Goal: Information Seeking & Learning: Learn about a topic

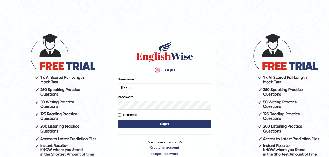
click at [129, 83] on input "Beethi" at bounding box center [165, 87] width 94 height 9
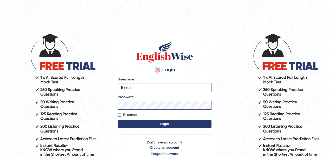
click at [162, 124] on button "Login" at bounding box center [165, 124] width 94 height 8
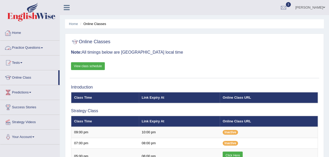
click at [24, 49] on link "Practice Questions" at bounding box center [29, 47] width 59 height 13
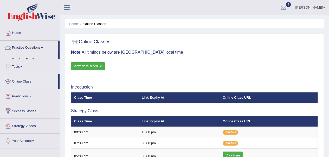
click at [24, 49] on link "Practice Questions" at bounding box center [29, 47] width 58 height 13
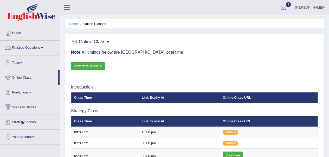
click at [24, 52] on link "Practice Questions" at bounding box center [29, 47] width 59 height 13
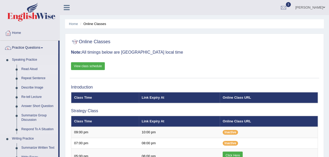
click at [30, 68] on link "Read Aloud" at bounding box center [38, 69] width 39 height 9
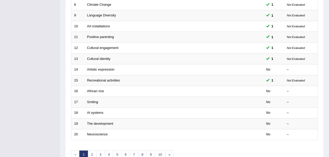
scroll to position [160, 0]
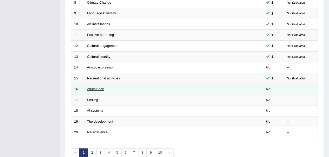
click at [93, 87] on link "African rice" at bounding box center [95, 89] width 17 height 4
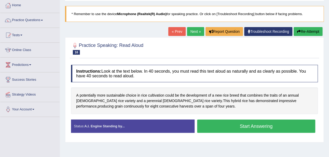
click at [241, 124] on button "Start Answering" at bounding box center [256, 126] width 118 height 13
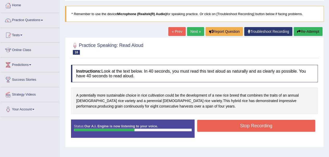
click at [241, 124] on button "Stop Recording" at bounding box center [256, 126] width 118 height 12
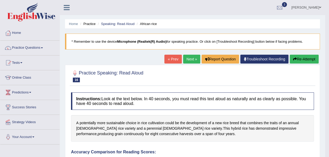
click at [188, 58] on link "Next »" at bounding box center [191, 59] width 17 height 9
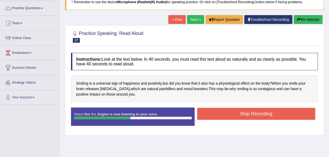
click at [242, 113] on button "Stop Recording" at bounding box center [256, 114] width 118 height 12
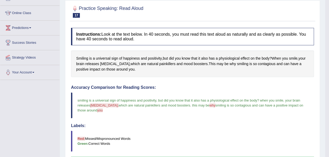
scroll to position [30, 0]
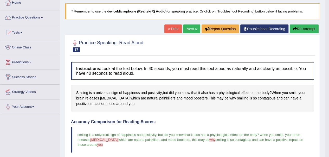
click at [189, 28] on link "Next »" at bounding box center [191, 28] width 17 height 9
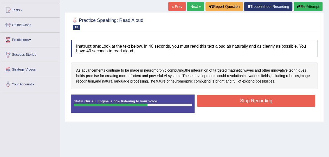
click at [250, 99] on button "Stop Recording" at bounding box center [256, 101] width 118 height 12
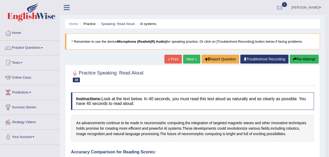
click at [189, 59] on link "Next »" at bounding box center [191, 59] width 17 height 9
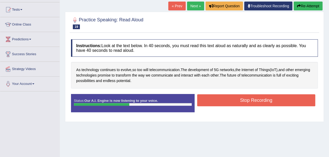
click at [248, 101] on button "Stop Recording" at bounding box center [256, 100] width 118 height 12
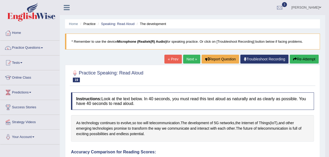
click at [187, 60] on link "Next »" at bounding box center [191, 59] width 17 height 9
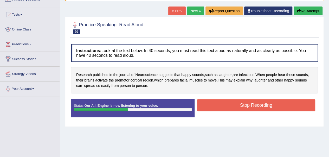
click at [244, 105] on button "Stop Recording" at bounding box center [256, 105] width 118 height 12
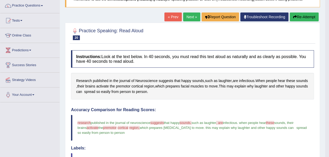
scroll to position [21, 0]
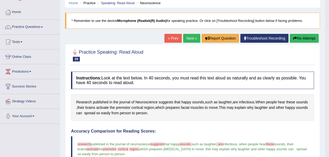
click at [190, 34] on link "Next »" at bounding box center [191, 38] width 17 height 9
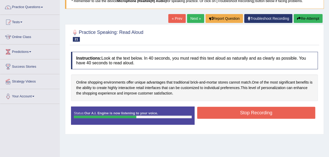
click at [250, 112] on button "Stop Recording" at bounding box center [256, 113] width 118 height 12
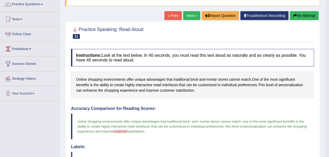
scroll to position [43, 0]
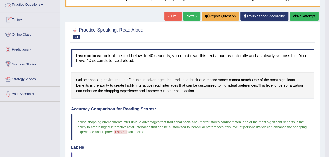
click at [20, 4] on link "Practice Questions" at bounding box center [29, 4] width 59 height 13
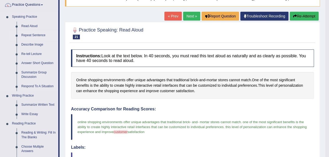
click at [27, 35] on link "Repeat Sentence" at bounding box center [38, 35] width 39 height 9
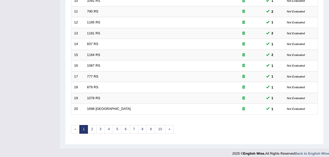
scroll to position [185, 0]
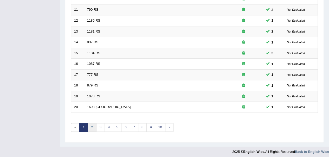
click at [91, 125] on link "2" at bounding box center [92, 127] width 9 height 9
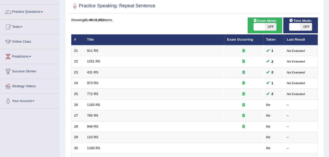
scroll to position [36, 0]
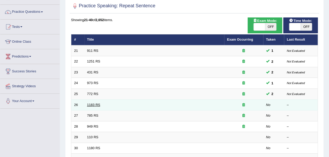
click at [92, 103] on link "1183 RS" at bounding box center [93, 105] width 13 height 4
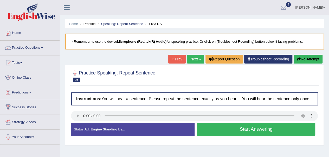
click at [234, 127] on button "Start Answering" at bounding box center [256, 129] width 118 height 13
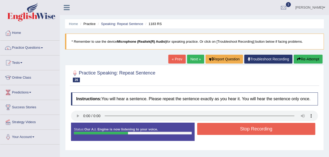
click at [234, 127] on button "Stop Recording" at bounding box center [256, 129] width 118 height 12
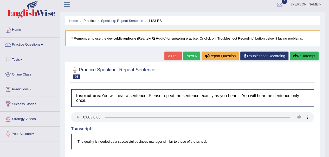
scroll to position [2, 0]
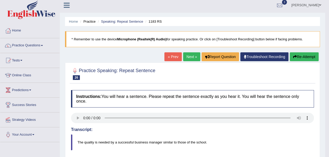
click at [305, 56] on button "Re-Attempt" at bounding box center [304, 56] width 29 height 9
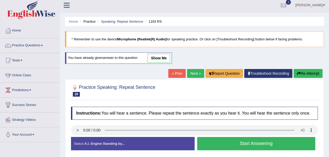
click at [231, 142] on button "Start Answering" at bounding box center [256, 143] width 118 height 13
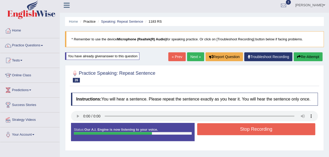
click at [241, 128] on button "Stop Recording" at bounding box center [256, 129] width 118 height 12
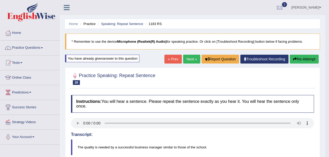
click at [187, 59] on link "Next »" at bounding box center [191, 59] width 17 height 9
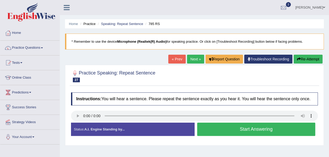
click at [224, 129] on button "Start Answering" at bounding box center [256, 129] width 118 height 13
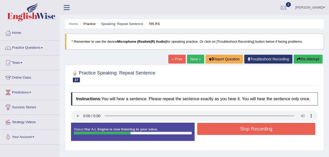
click at [239, 125] on button "Stop Recording" at bounding box center [256, 129] width 118 height 12
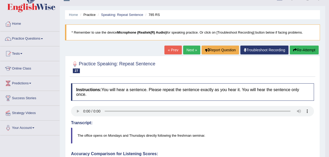
scroll to position [4, 0]
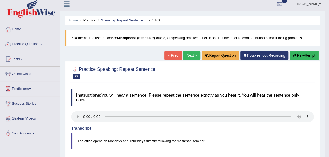
click at [185, 54] on link "Next »" at bounding box center [191, 55] width 17 height 9
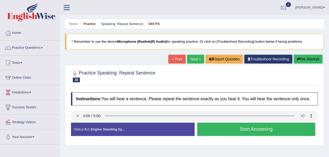
click at [222, 127] on button "Start Answering" at bounding box center [256, 129] width 118 height 13
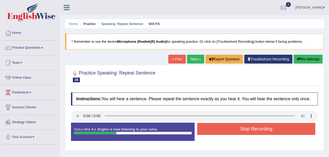
click at [222, 127] on button "Stop Recording" at bounding box center [256, 129] width 118 height 12
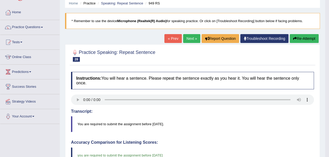
scroll to position [11, 0]
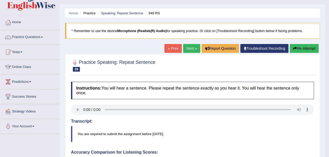
click at [191, 48] on link "Next »" at bounding box center [191, 48] width 17 height 9
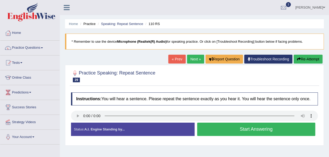
click at [233, 131] on button "Start Answering" at bounding box center [256, 129] width 118 height 13
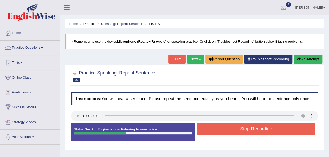
click at [245, 128] on button "Stop Recording" at bounding box center [256, 129] width 118 height 12
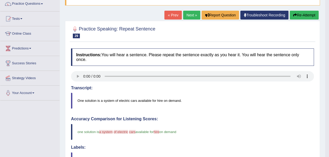
scroll to position [43, 0]
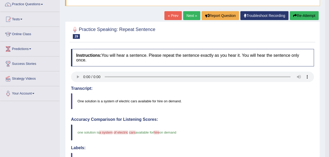
click at [187, 16] on link "Next »" at bounding box center [191, 15] width 17 height 9
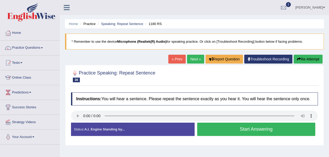
click at [242, 129] on button "Start Answering" at bounding box center [256, 129] width 118 height 13
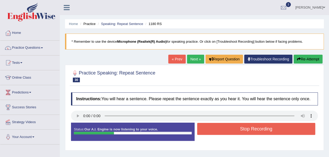
click at [242, 129] on button "Stop Recording" at bounding box center [256, 129] width 118 height 12
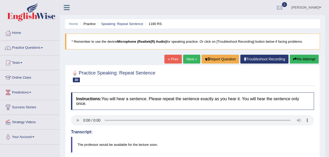
click at [187, 59] on link "Next »" at bounding box center [191, 59] width 17 height 9
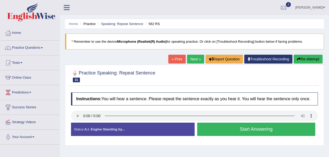
click at [240, 125] on button "Start Answering" at bounding box center [256, 129] width 118 height 13
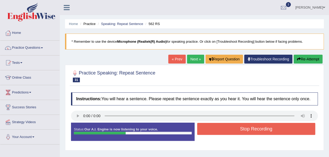
click at [246, 127] on button "Stop Recording" at bounding box center [256, 129] width 118 height 12
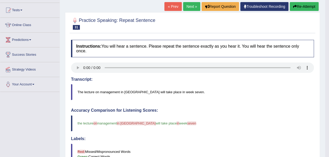
scroll to position [52, 0]
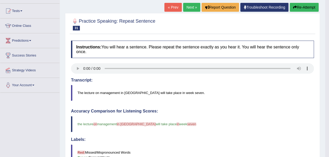
click at [189, 6] on link "Next »" at bounding box center [191, 7] width 17 height 9
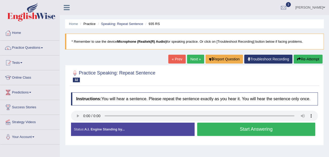
click at [230, 127] on button "Start Answering" at bounding box center [256, 129] width 118 height 13
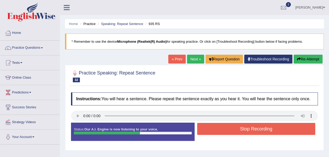
click at [230, 127] on button "Stop Recording" at bounding box center [256, 129] width 118 height 12
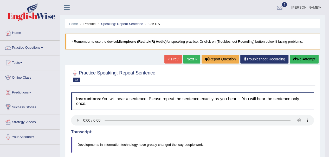
click at [188, 60] on link "Next »" at bounding box center [191, 59] width 17 height 9
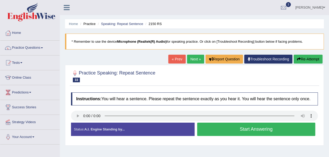
click at [218, 129] on button "Start Answering" at bounding box center [256, 129] width 118 height 13
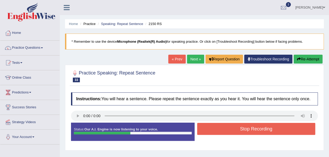
click at [239, 127] on button "Stop Recording" at bounding box center [256, 129] width 118 height 12
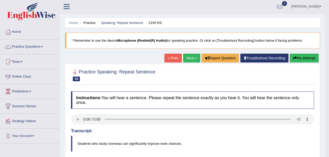
scroll to position [0, 0]
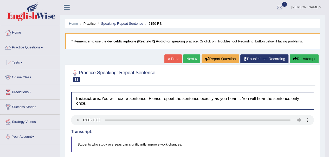
click at [190, 59] on link "Next »" at bounding box center [191, 58] width 17 height 9
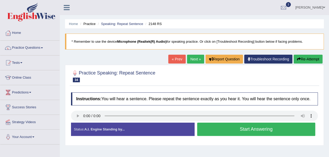
click at [235, 125] on button "Start Answering" at bounding box center [256, 129] width 118 height 13
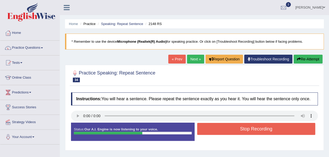
click at [241, 128] on button "Stop Recording" at bounding box center [256, 129] width 118 height 12
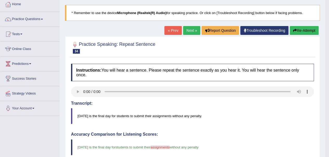
scroll to position [17, 0]
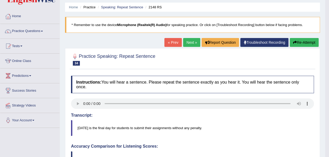
click at [189, 41] on link "Next »" at bounding box center [191, 42] width 17 height 9
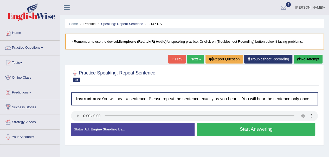
click at [228, 128] on button "Start Answering" at bounding box center [256, 129] width 118 height 13
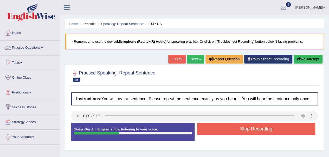
click at [236, 128] on button "Stop Recording" at bounding box center [256, 129] width 118 height 12
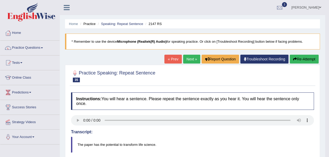
click at [305, 58] on button "Re-Attempt" at bounding box center [304, 59] width 29 height 9
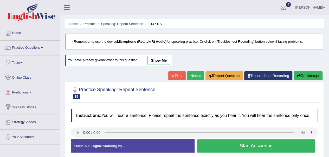
click at [239, 144] on button "Start Answering" at bounding box center [256, 145] width 118 height 13
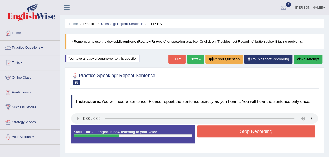
click at [249, 130] on button "Stop Recording" at bounding box center [256, 131] width 118 height 12
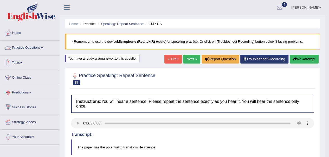
click at [20, 47] on link "Practice Questions" at bounding box center [29, 47] width 59 height 13
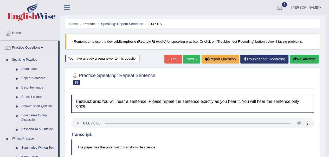
click at [28, 97] on link "Re-tell Lecture" at bounding box center [38, 96] width 39 height 9
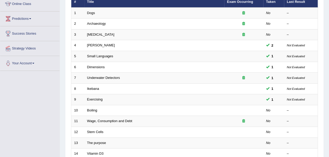
scroll to position [74, 0]
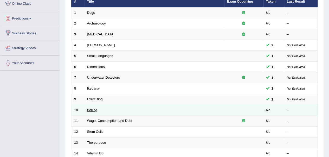
click at [92, 108] on link "Boiling" at bounding box center [92, 110] width 10 height 4
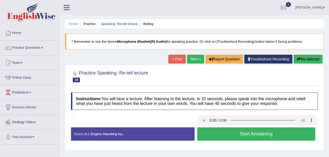
click at [255, 135] on button "Start Answering" at bounding box center [256, 133] width 118 height 13
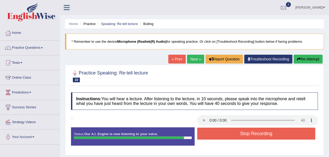
click at [255, 135] on button "Stop Recording" at bounding box center [256, 134] width 118 height 12
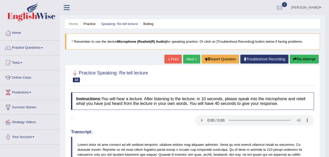
click at [190, 60] on link "Next »" at bounding box center [191, 59] width 17 height 9
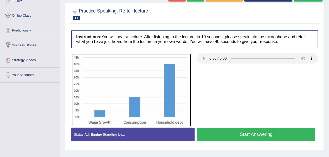
click at [253, 135] on button "Start Answering" at bounding box center [256, 134] width 118 height 13
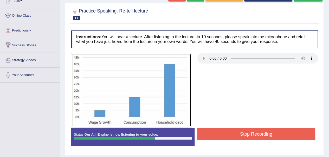
click at [259, 133] on button "Stop Recording" at bounding box center [256, 134] width 118 height 12
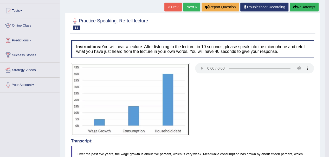
scroll to position [52, 0]
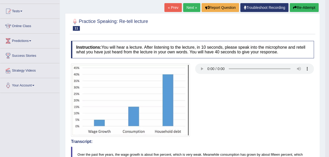
click at [188, 7] on link "Next »" at bounding box center [191, 7] width 17 height 9
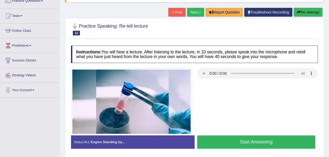
click at [251, 138] on button "Start Answering" at bounding box center [256, 141] width 118 height 13
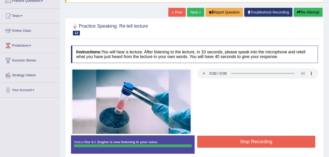
click at [254, 141] on div "Instructions: You will hear a lecture. After listening to the lecture, in 10 se…" at bounding box center [195, 101] width 250 height 117
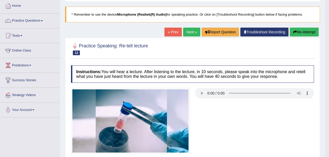
scroll to position [27, 0]
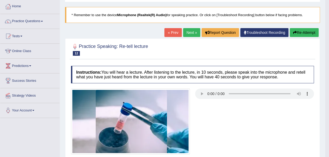
click at [187, 32] on link "Next »" at bounding box center [191, 32] width 17 height 9
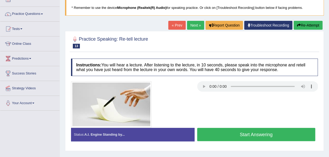
scroll to position [45, 0]
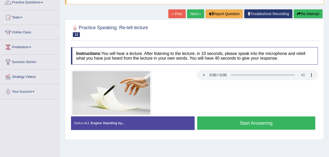
click at [256, 122] on button "Start Answering" at bounding box center [256, 122] width 118 height 13
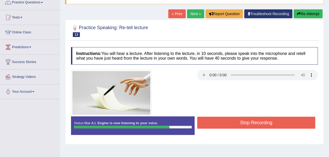
click at [261, 123] on button "Stop Recording" at bounding box center [256, 123] width 118 height 12
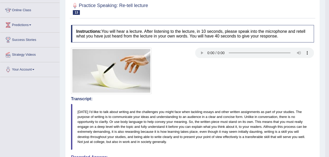
scroll to position [47, 0]
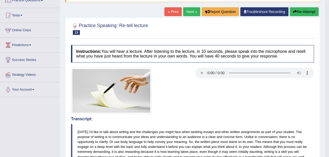
click at [186, 11] on link "Next »" at bounding box center [191, 11] width 17 height 9
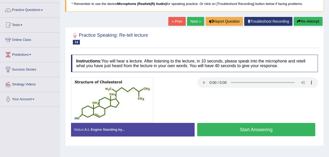
click at [241, 127] on button "Start Answering" at bounding box center [256, 129] width 118 height 13
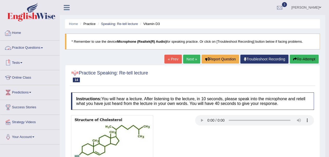
click at [25, 47] on link "Practice Questions" at bounding box center [29, 47] width 59 height 13
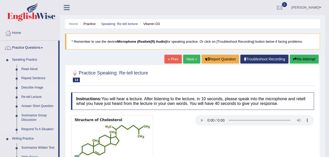
click at [29, 87] on link "Describe Image" at bounding box center [38, 87] width 39 height 9
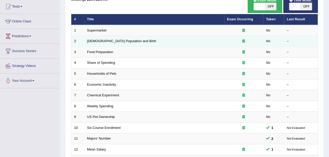
scroll to position [44, 0]
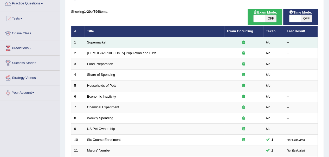
click at [98, 42] on link "Supermarket" at bounding box center [96, 42] width 19 height 4
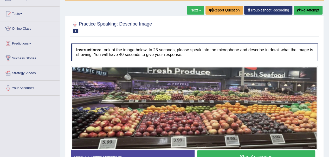
scroll to position [76, 0]
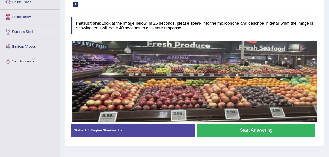
click at [239, 128] on button "Start Answering" at bounding box center [256, 130] width 118 height 13
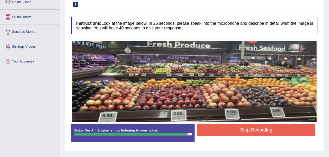
click at [243, 128] on button "Stop Recording" at bounding box center [256, 130] width 118 height 12
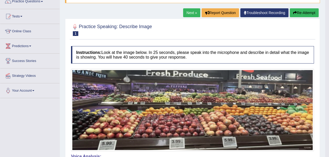
scroll to position [46, 0]
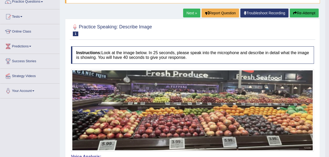
click at [188, 12] on link "Next »" at bounding box center [191, 13] width 17 height 9
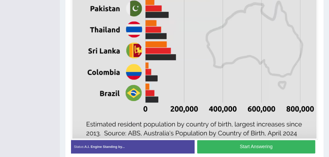
scroll to position [290, 0]
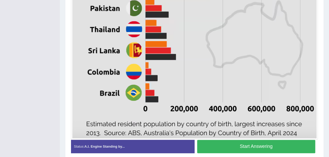
click at [232, 145] on button "Start Answering" at bounding box center [256, 146] width 118 height 13
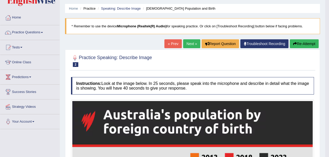
scroll to position [15, 0]
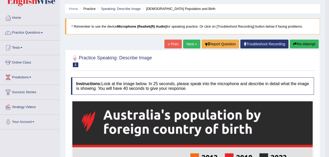
click at [186, 43] on link "Next »" at bounding box center [191, 44] width 17 height 9
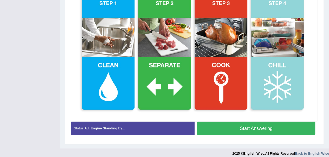
scroll to position [142, 0]
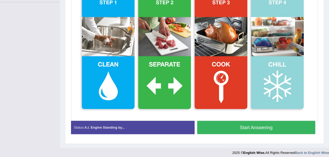
click at [241, 128] on button "Start Answering" at bounding box center [256, 127] width 118 height 13
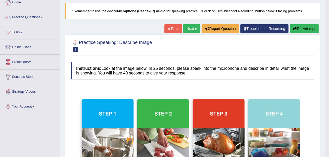
scroll to position [0, 0]
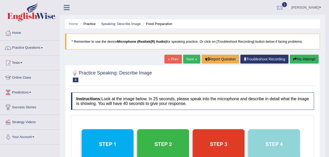
click at [188, 60] on link "Next »" at bounding box center [191, 59] width 17 height 9
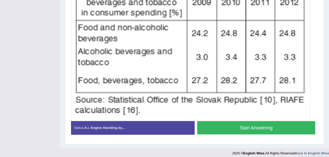
scroll to position [168, 0]
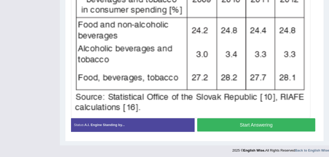
click at [250, 123] on button "Start Answering" at bounding box center [256, 124] width 118 height 13
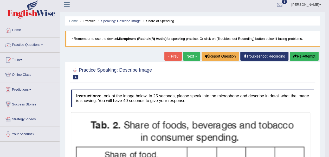
scroll to position [2, 0]
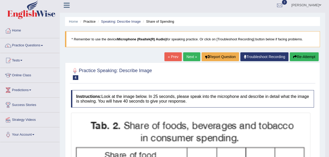
click at [189, 58] on link "Next »" at bounding box center [191, 56] width 17 height 9
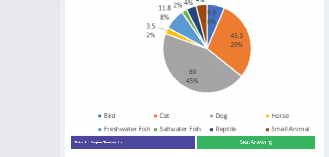
scroll to position [144, 0]
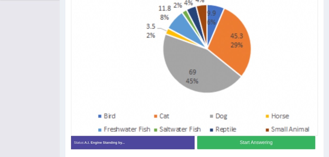
click at [240, 140] on button "Start Answering" at bounding box center [256, 142] width 118 height 13
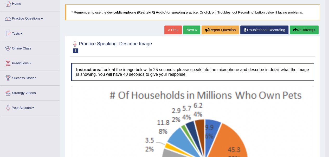
scroll to position [16, 0]
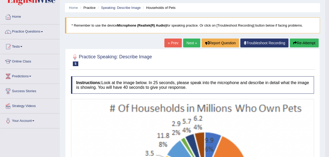
click at [189, 41] on link "Next »" at bounding box center [191, 43] width 17 height 9
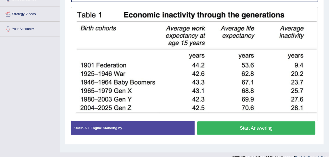
scroll to position [110, 0]
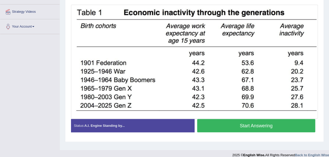
click at [242, 124] on button "Start Answering" at bounding box center [256, 125] width 118 height 13
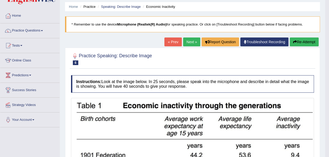
scroll to position [0, 0]
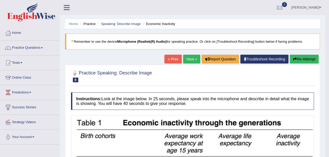
click at [174, 56] on link "« Prev" at bounding box center [173, 59] width 17 height 9
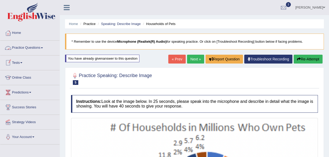
click at [31, 45] on link "Practice Questions" at bounding box center [29, 47] width 59 height 13
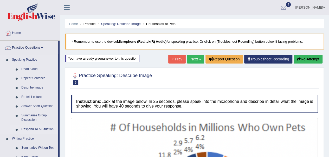
click at [30, 128] on link "Respond To A Situation" at bounding box center [38, 129] width 39 height 9
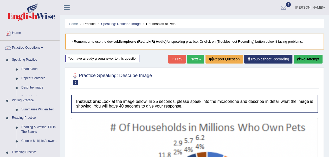
click at [30, 128] on ul "Home Practice Questions Speaking Practice Read Aloud Repeat Sentence Describe I…" at bounding box center [29, 145] width 59 height 239
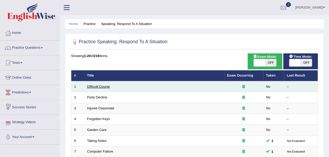
click at [99, 86] on link "Difficult Course" at bounding box center [98, 87] width 23 height 4
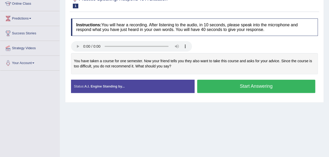
click at [250, 87] on button "Start Answering" at bounding box center [256, 86] width 118 height 13
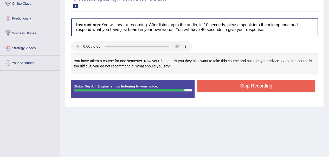
click at [255, 85] on button "Stop Recording" at bounding box center [256, 86] width 118 height 12
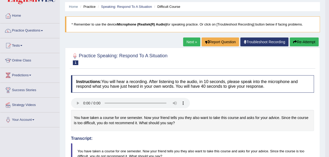
scroll to position [17, 0]
click at [190, 42] on link "Next »" at bounding box center [191, 41] width 17 height 9
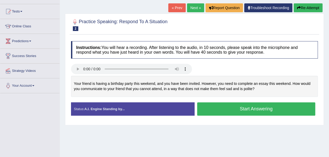
click at [245, 106] on button "Start Answering" at bounding box center [256, 108] width 118 height 13
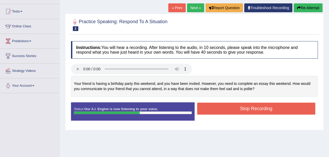
click at [245, 106] on button "Stop Recording" at bounding box center [256, 109] width 118 height 12
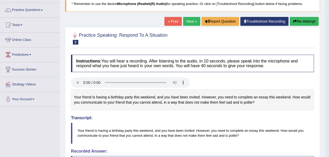
scroll to position [37, 0]
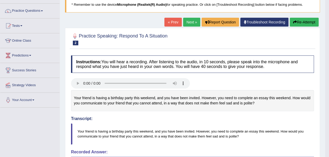
click at [297, 21] on button "Re-Attempt" at bounding box center [304, 22] width 29 height 9
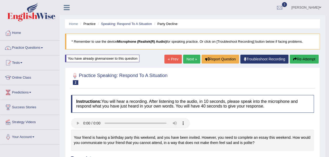
click at [186, 60] on link "Next »" at bounding box center [191, 59] width 17 height 9
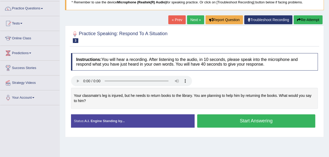
click at [249, 118] on button "Start Answering" at bounding box center [256, 120] width 118 height 13
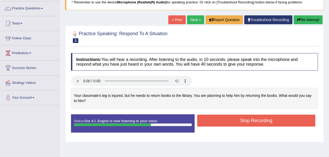
click at [249, 118] on button "Stop Recording" at bounding box center [256, 121] width 118 height 12
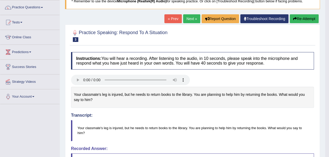
scroll to position [40, 0]
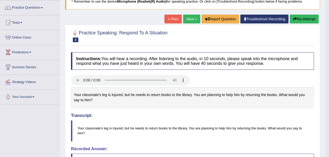
click at [297, 17] on button "Re-Attempt" at bounding box center [304, 19] width 29 height 9
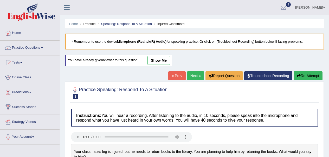
scroll to position [40, 0]
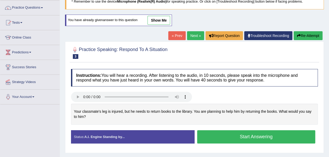
click at [239, 135] on button "Start Answering" at bounding box center [256, 136] width 118 height 13
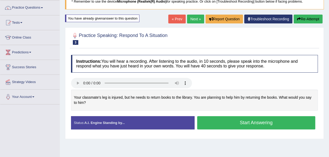
scroll to position [0, 0]
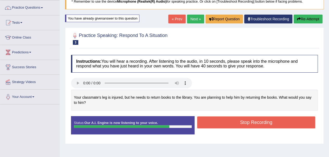
click at [246, 123] on button "Stop Recording" at bounding box center [256, 122] width 118 height 12
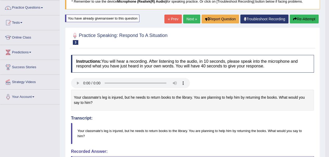
click at [297, 17] on button "Re-Attempt" at bounding box center [304, 19] width 29 height 9
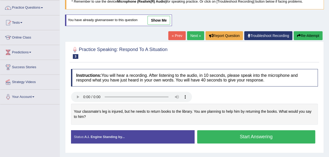
click at [237, 136] on button "Start Answering" at bounding box center [256, 136] width 118 height 13
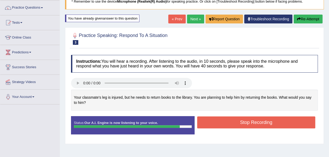
click at [244, 121] on button "Stop Recording" at bounding box center [256, 122] width 118 height 12
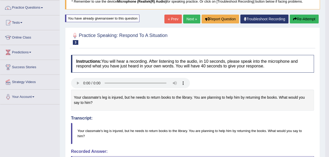
click at [187, 18] on link "Next »" at bounding box center [191, 19] width 17 height 9
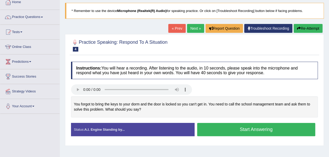
click at [246, 128] on button "Start Answering" at bounding box center [256, 129] width 118 height 13
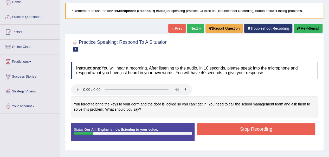
click at [303, 28] on button "Re-Attempt" at bounding box center [308, 28] width 29 height 9
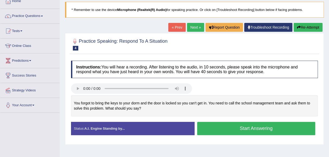
click at [237, 126] on button "Start Answering" at bounding box center [256, 128] width 118 height 13
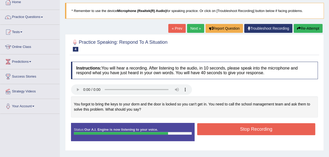
click at [248, 129] on button "Stop Recording" at bounding box center [256, 129] width 118 height 12
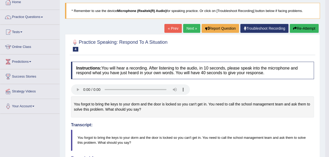
click at [283, 156] on h4 "Recorded Answer:" at bounding box center [192, 158] width 243 height 5
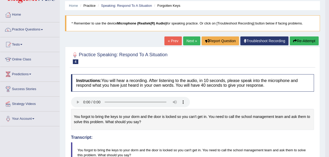
scroll to position [17, 0]
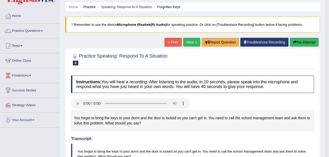
click at [189, 42] on link "Next »" at bounding box center [191, 42] width 17 height 9
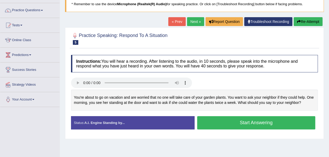
click at [236, 122] on button "Start Answering" at bounding box center [256, 122] width 118 height 13
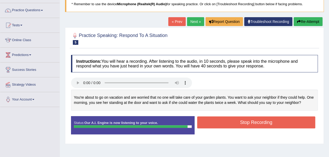
click at [236, 122] on button "Stop Recording" at bounding box center [256, 122] width 118 height 12
click at [236, 122] on div "Status: Our A.I. Engine is now listening to your voice. Start Answering Stop Re…" at bounding box center [194, 127] width 247 height 23
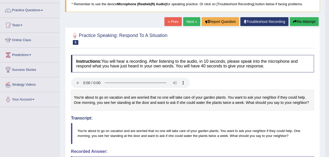
click at [299, 20] on button "Re-Attempt" at bounding box center [304, 21] width 29 height 9
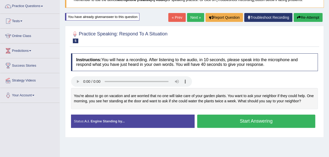
click at [241, 123] on button "Start Answering" at bounding box center [256, 121] width 118 height 13
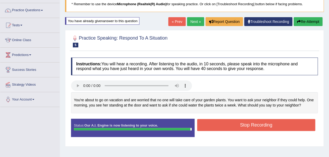
click at [250, 122] on button "Stop Recording" at bounding box center [256, 125] width 118 height 12
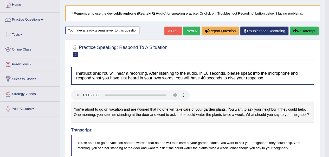
scroll to position [0, 0]
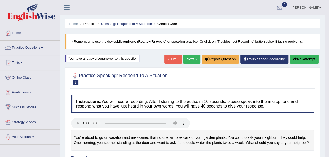
click at [188, 58] on link "Next »" at bounding box center [191, 59] width 17 height 9
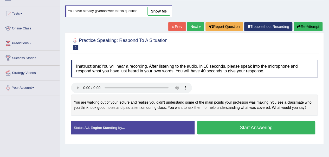
click at [241, 125] on button "Start Answering" at bounding box center [256, 127] width 118 height 13
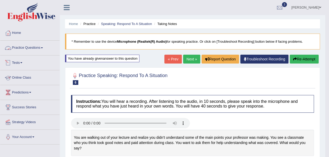
click at [37, 47] on link "Practice Questions" at bounding box center [29, 47] width 59 height 13
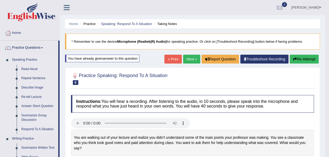
click at [29, 115] on link "Summarize Group Discussion" at bounding box center [38, 118] width 39 height 14
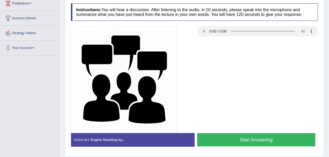
scroll to position [116, 0]
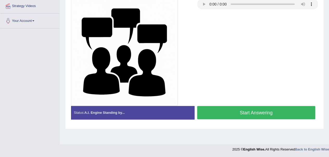
click at [242, 110] on button "Start Answering" at bounding box center [256, 112] width 118 height 13
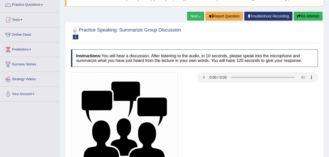
scroll to position [36, 0]
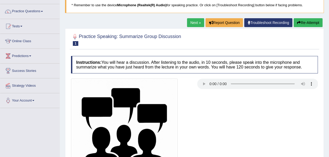
click at [298, 22] on icon "button" at bounding box center [299, 23] width 4 height 4
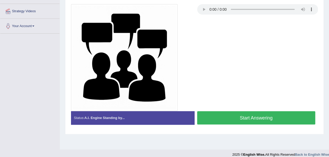
scroll to position [116, 0]
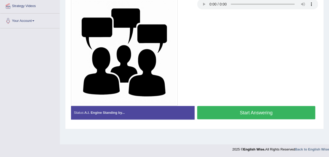
click at [242, 112] on button "Start Answering" at bounding box center [256, 112] width 118 height 13
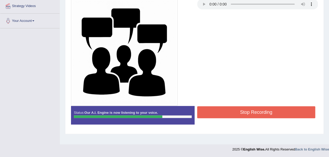
click at [255, 109] on button "Stop Recording" at bounding box center [256, 112] width 118 height 12
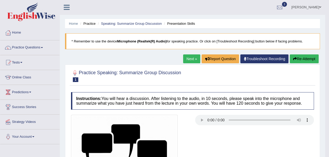
scroll to position [0, 0]
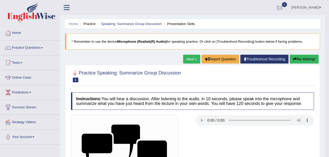
click at [192, 58] on link "Next »" at bounding box center [191, 59] width 17 height 9
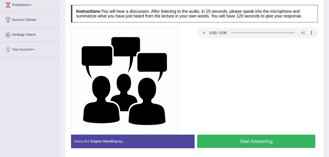
click at [242, 139] on button "Start Answering" at bounding box center [256, 141] width 118 height 13
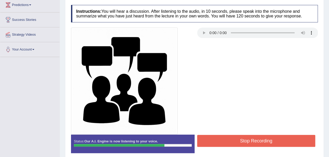
click at [253, 139] on button "Stop Recording" at bounding box center [256, 141] width 118 height 12
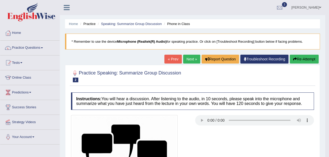
click at [186, 60] on link "Next »" at bounding box center [191, 59] width 17 height 9
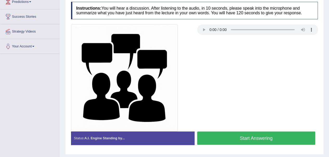
scroll to position [90, 0]
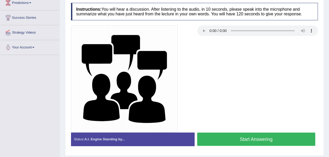
click at [252, 138] on button "Start Answering" at bounding box center [256, 139] width 118 height 13
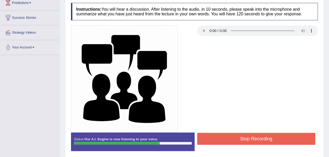
click at [252, 138] on button "Stop Recording" at bounding box center [256, 139] width 118 height 12
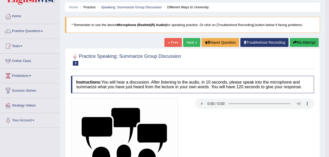
scroll to position [16, 0]
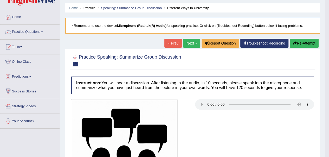
click at [296, 43] on icon "button" at bounding box center [295, 43] width 4 height 4
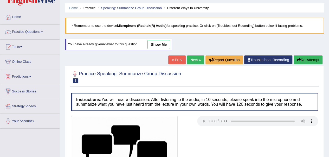
click at [24, 33] on link "Practice Questions" at bounding box center [29, 31] width 59 height 13
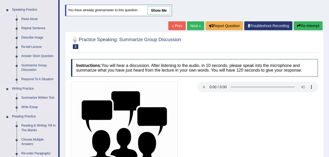
scroll to position [51, 0]
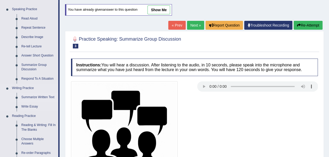
click at [36, 97] on link "Summarize Written Text" at bounding box center [38, 97] width 39 height 9
click at [36, 97] on ul "Speaking Practice Read Aloud Repeat Sentence Describe Image Re-tell Lecture Ans…" at bounding box center [29, 144] width 58 height 278
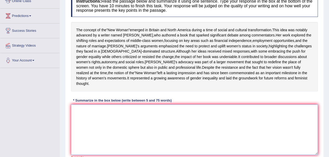
click at [123, 137] on textarea at bounding box center [194, 129] width 247 height 51
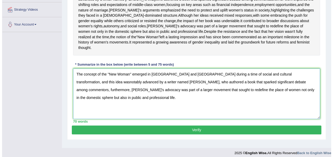
scroll to position [105, 0]
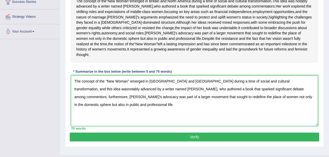
click at [301, 91] on textarea "The concept of the ''New Woman'' emerged in Britain and North America during a …" at bounding box center [194, 101] width 247 height 51
type textarea "The concept of the ''New Woman'' emerged in Britain and North America during a …"
click at [204, 141] on button "Verify" at bounding box center [195, 137] width 250 height 9
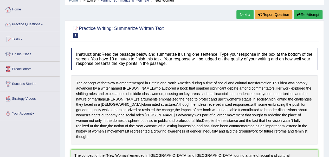
scroll to position [0, 0]
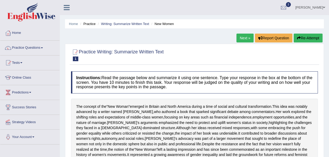
click at [242, 40] on link "Next »" at bounding box center [245, 38] width 17 height 9
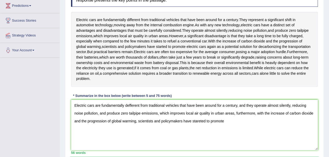
scroll to position [86, 0]
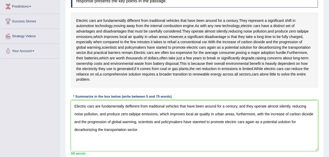
click at [130, 107] on textarea "Electric cars are fundamentally defferent from traditional vehicles that have b…" at bounding box center [194, 126] width 247 height 51
click at [129, 107] on textarea "Electric cars are fundamentally defferent from traditional vehicles that have b…" at bounding box center [194, 126] width 247 height 51
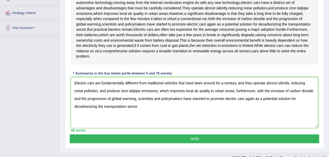
scroll to position [117, 0]
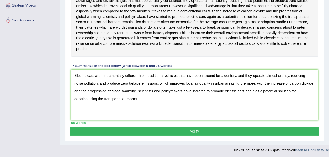
type textarea "Electric cars are fundamentally different from traditional vehicles that have b…"
click at [183, 130] on button "Verify" at bounding box center [195, 131] width 250 height 9
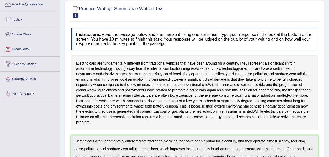
scroll to position [0, 0]
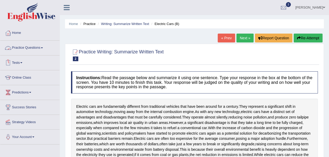
click at [29, 47] on link "Practice Questions" at bounding box center [29, 47] width 59 height 13
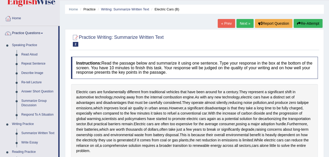
scroll to position [33, 0]
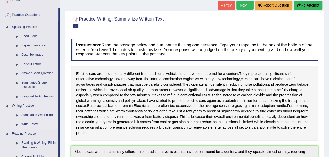
click at [28, 124] on link "Write Essay" at bounding box center [38, 124] width 39 height 9
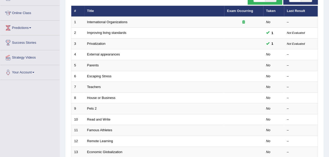
scroll to position [51, 0]
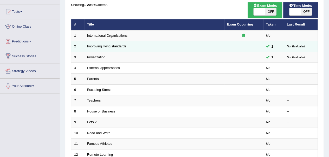
click at [112, 45] on link "Improving living standards" at bounding box center [106, 46] width 39 height 4
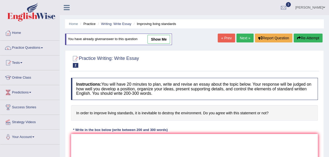
click at [154, 40] on link "show me" at bounding box center [159, 39] width 23 height 9
type textarea "The increasing influence of improving living standards on our lives has ignited…"
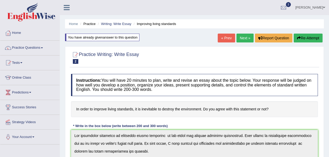
click at [224, 38] on link "« Prev" at bounding box center [226, 38] width 17 height 9
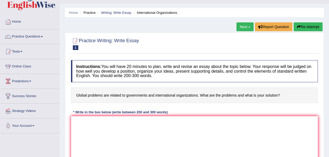
scroll to position [43, 0]
